Goal: Task Accomplishment & Management: Manage account settings

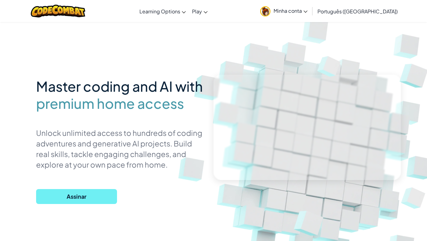
click at [107, 195] on span "Assinar" at bounding box center [76, 196] width 81 height 15
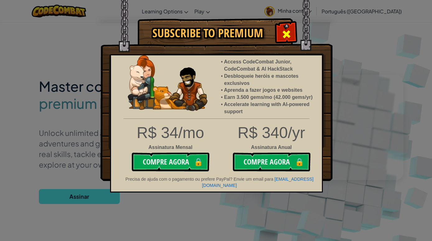
click at [287, 30] on span at bounding box center [286, 34] width 10 height 10
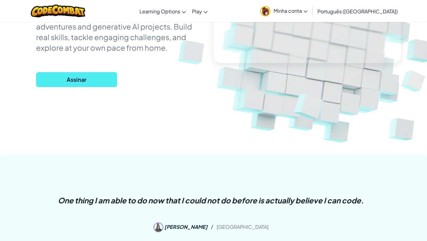
scroll to position [95, 0]
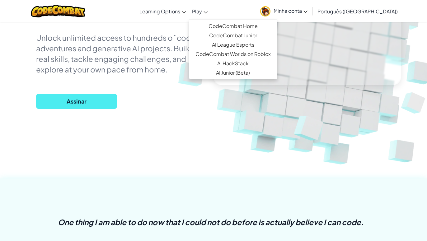
click at [211, 13] on link "Play" at bounding box center [200, 11] width 22 height 17
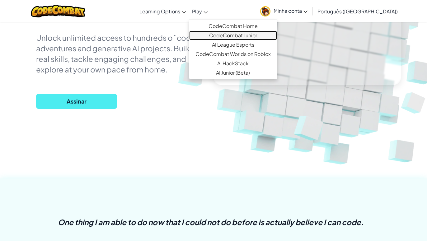
click at [231, 35] on link "CodeCombat Junior" at bounding box center [233, 35] width 88 height 9
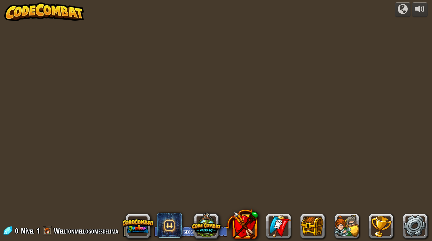
select select "pt-BR"
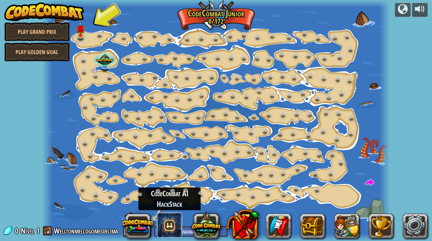
click at [168, 225] on span at bounding box center [169, 225] width 25 height 25
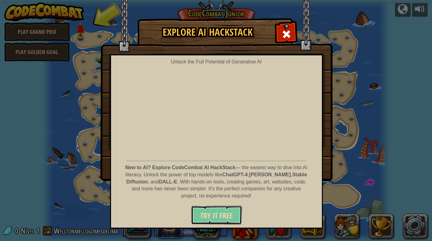
click at [203, 209] on button "Try It Free" at bounding box center [216, 215] width 51 height 19
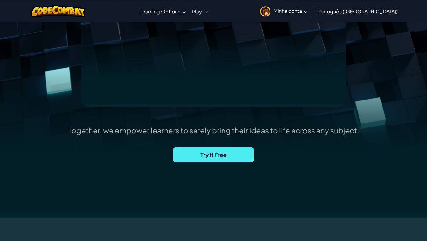
scroll to position [127, 0]
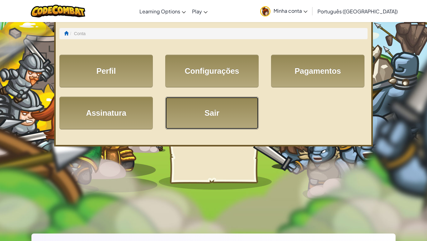
click at [199, 120] on link "Sair" at bounding box center [211, 113] width 93 height 33
